Goal: Book appointment/travel/reservation

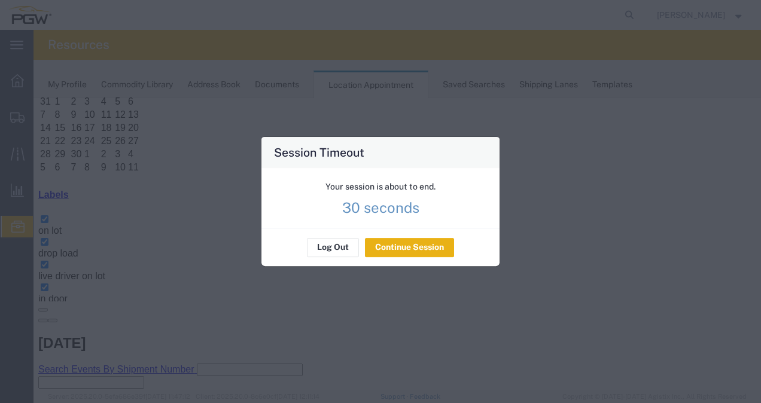
scroll to position [96, 0]
click at [403, 229] on div "Your session is about to end. 30 seconds" at bounding box center [380, 198] width 238 height 60
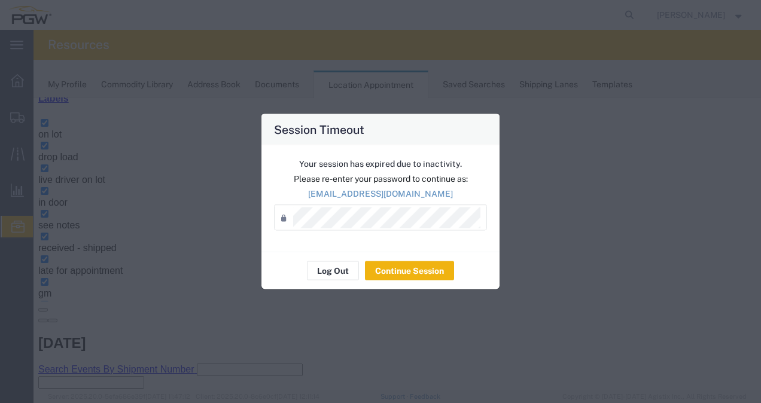
click at [335, 206] on div "Password *" at bounding box center [380, 218] width 213 height 26
click at [402, 266] on button "Continue Session" at bounding box center [409, 270] width 89 height 19
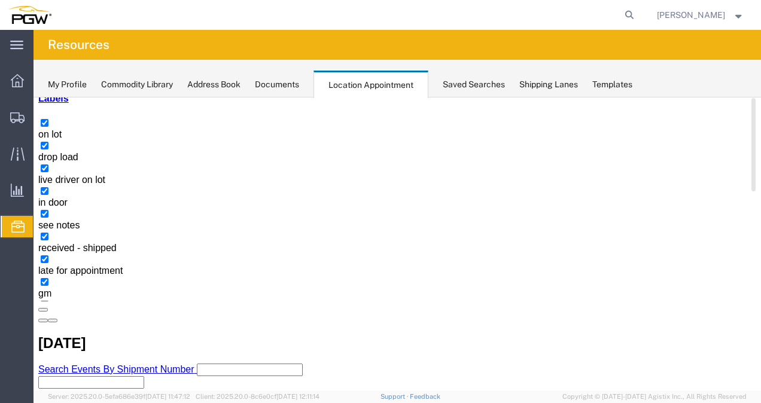
select select "1"
select select
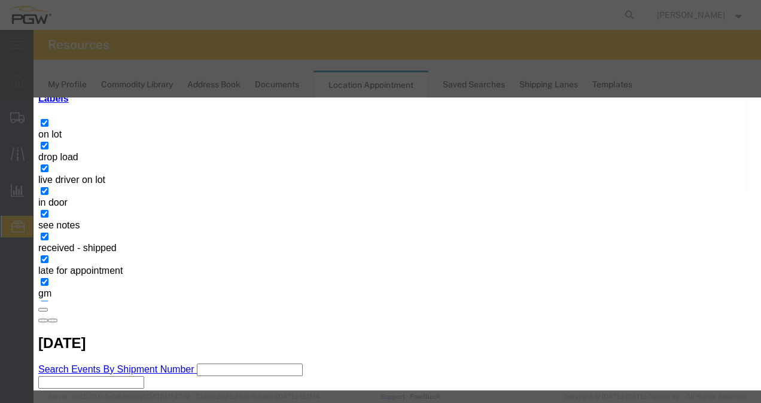
paste input "57115858"
type input "57115858"
type input "8:00 AM"
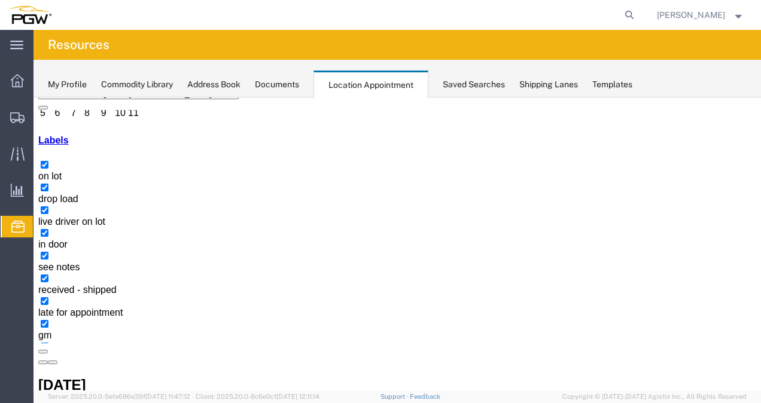
scroll to position [91, 0]
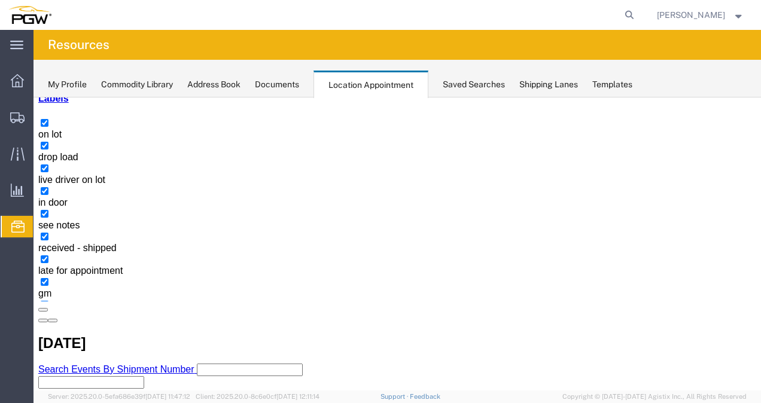
copy h3 "OOCU7080647"
